Goal: Task Accomplishment & Management: Use online tool/utility

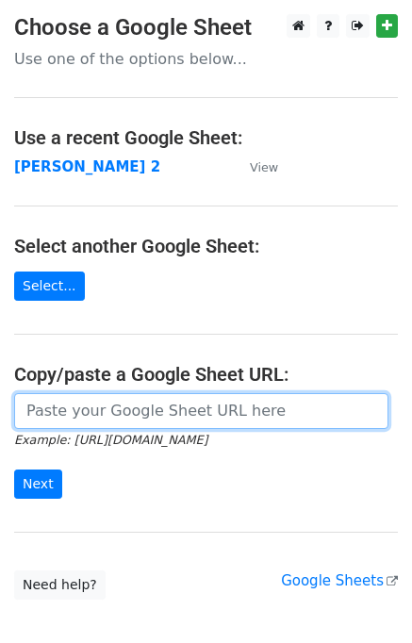
drag, startPoint x: 95, startPoint y: 395, endPoint x: 97, endPoint y: 405, distance: 10.5
click at [95, 396] on input "url" at bounding box center [201, 411] width 374 height 36
type input "[URL][DOMAIN_NAME]"
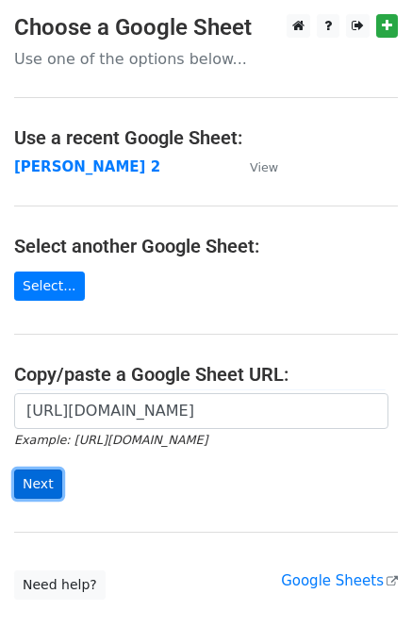
click at [31, 490] on input "Next" at bounding box center [38, 483] width 48 height 29
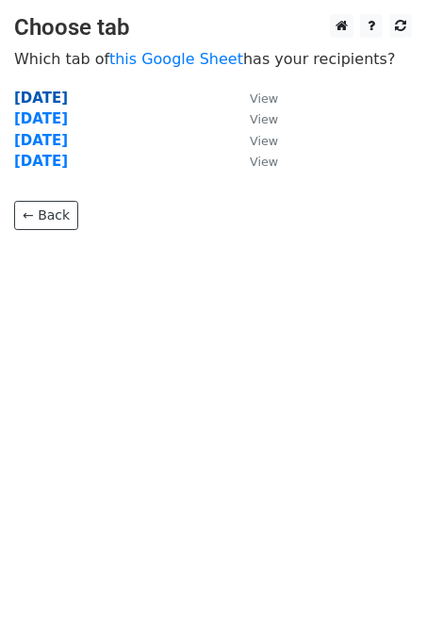
click at [32, 100] on strong "Tuesday" at bounding box center [41, 98] width 54 height 17
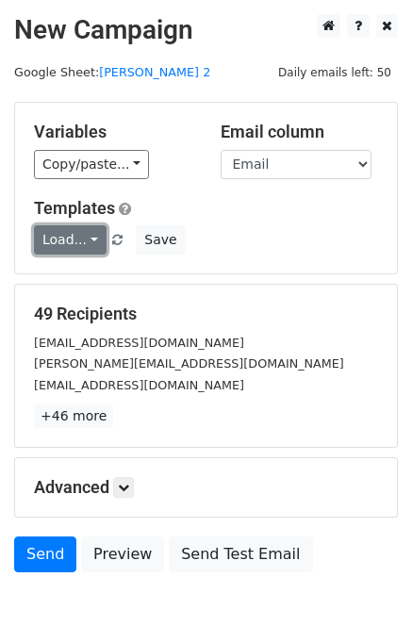
click at [74, 237] on link "Load..." at bounding box center [70, 239] width 73 height 29
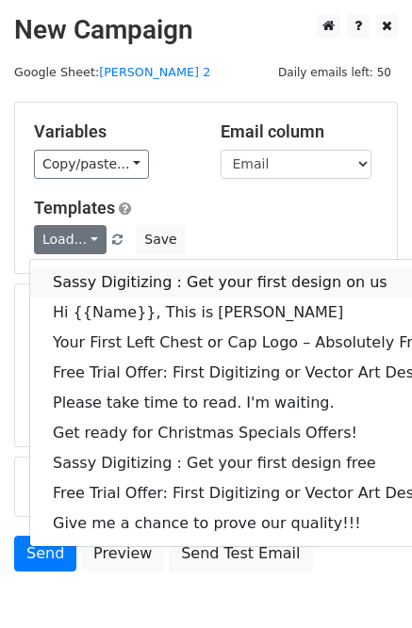
click at [112, 286] on link "Sassy Digitizing : Get your first design on us" at bounding box center [271, 283] width 482 height 30
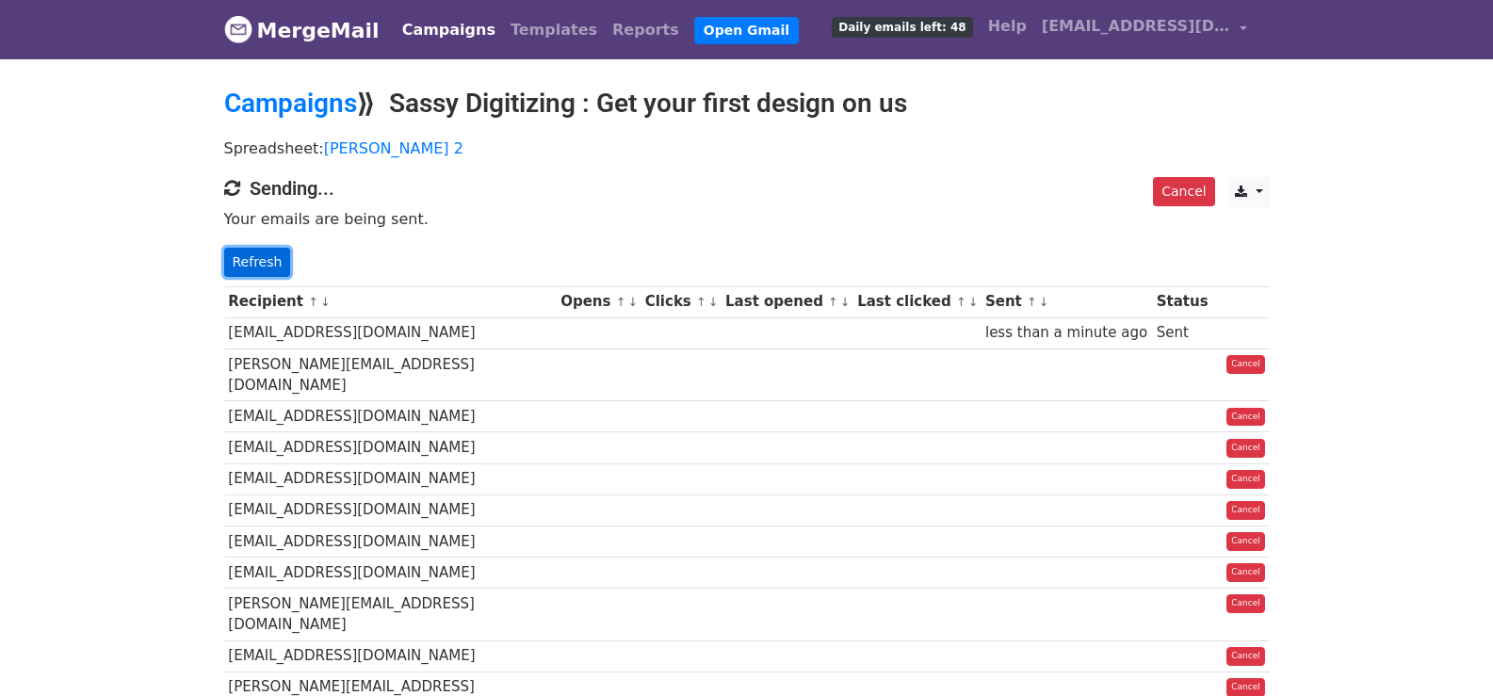
click at [246, 274] on link "Refresh" at bounding box center [257, 262] width 67 height 29
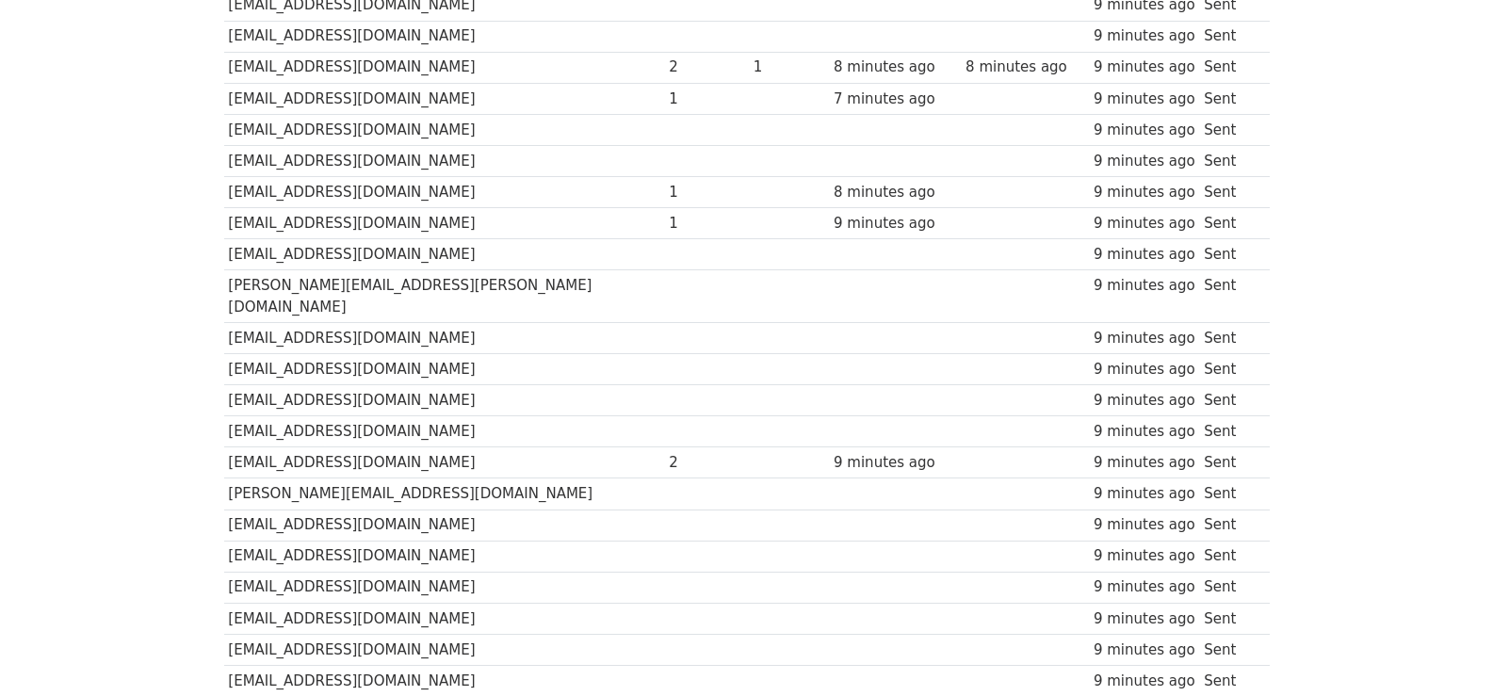
scroll to position [1312, 0]
